Goal: Task Accomplishment & Management: Manage account settings

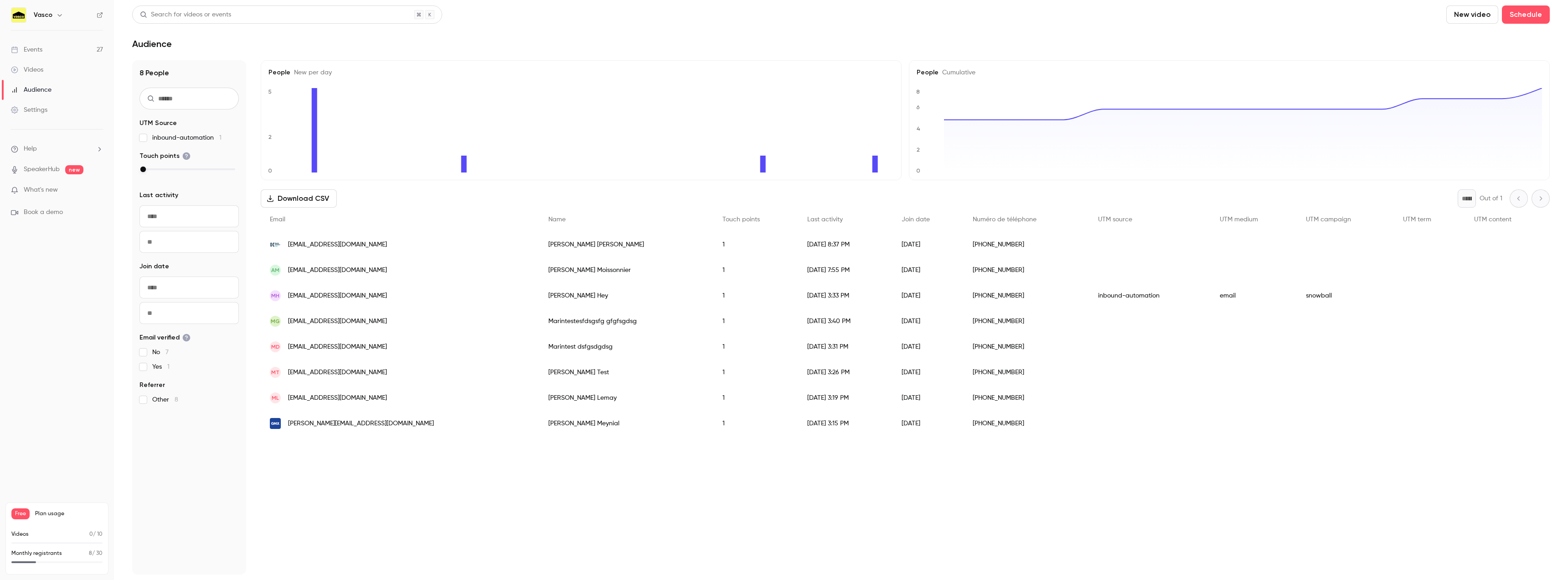
click at [50, 57] on link "Events 27" at bounding box center [57, 50] width 114 height 20
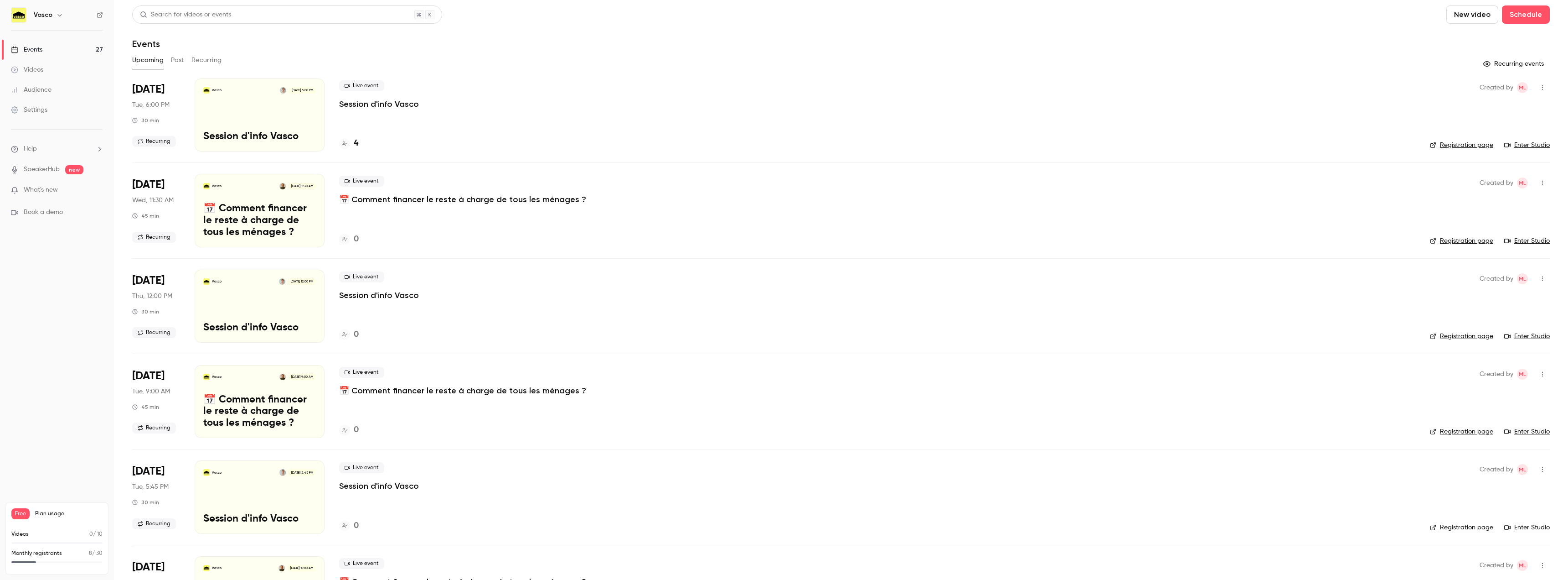
click at [41, 176] on ul "Help SpeakerHub new What's new Book a demo" at bounding box center [57, 180] width 114 height 102
click at [41, 174] on link "SpeakerHub" at bounding box center [41, 169] width 36 height 10
click at [236, 104] on div "Vasco [DATE] 6:00 PM Session d'info Vasco" at bounding box center [259, 114] width 130 height 73
click at [1526, 145] on link "Enter Studio" at bounding box center [1527, 145] width 46 height 9
click at [351, 145] on div "4" at bounding box center [348, 143] width 19 height 13
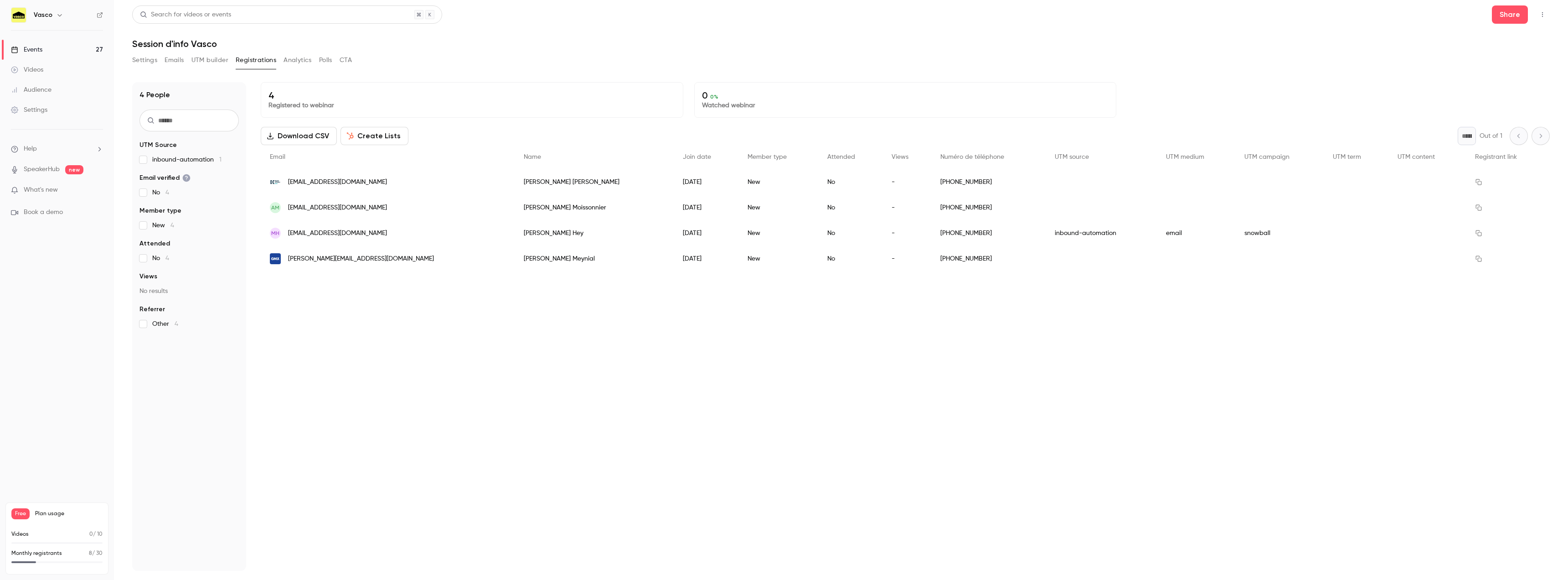
click at [829, 381] on div "4 Registered to webinar 0 0 % Watched webinar Download CSV Create Lists * Out o…" at bounding box center [906, 326] width 1289 height 488
drag, startPoint x: 902, startPoint y: 481, endPoint x: 958, endPoint y: 249, distance: 238.7
click at [903, 480] on div "4 Registered to webinar 0 0 % Watched webinar Download CSV Create Lists * Out o…" at bounding box center [906, 326] width 1289 height 488
